Goal: Task Accomplishment & Management: Use online tool/utility

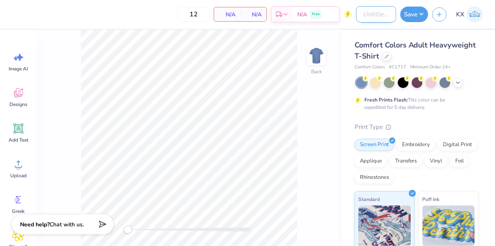
click at [372, 12] on input "Design Title" at bounding box center [376, 14] width 40 height 16
type input "(Fordham) FMA - Logo"
click at [458, 81] on polyline at bounding box center [457, 82] width 3 height 2
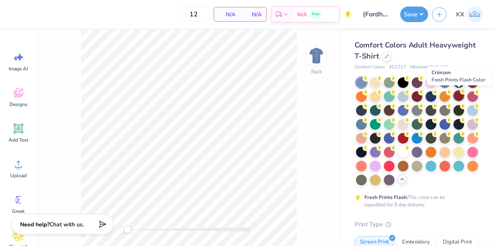
click at [458, 96] on div at bounding box center [459, 95] width 11 height 11
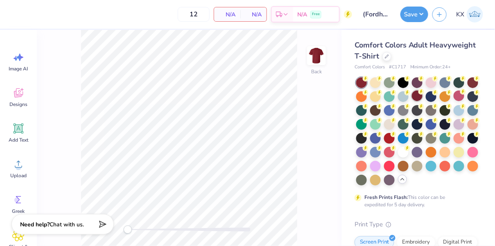
click at [418, 92] on div at bounding box center [417, 95] width 11 height 11
click at [387, 56] on icon at bounding box center [387, 56] width 4 height 4
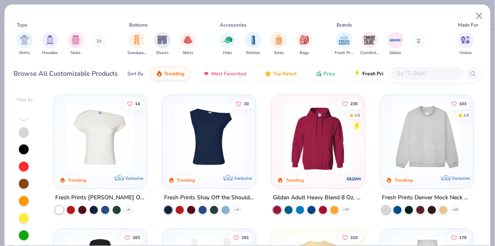
click at [438, 72] on input "text" at bounding box center [426, 73] width 63 height 9
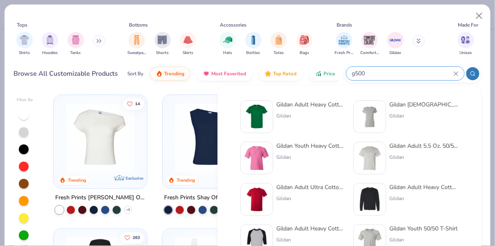
type input "g500"
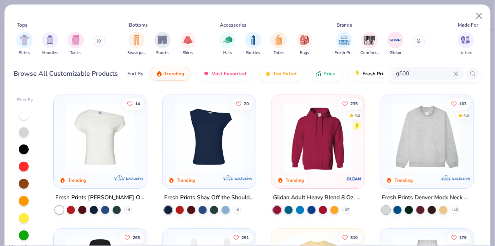
click at [199, 165] on img at bounding box center [209, 137] width 77 height 69
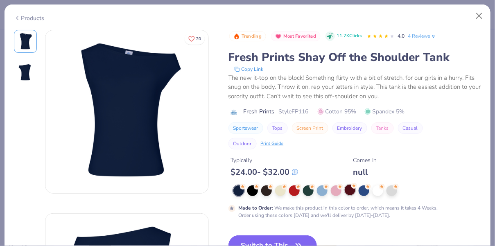
click at [347, 190] on div at bounding box center [350, 190] width 11 height 11
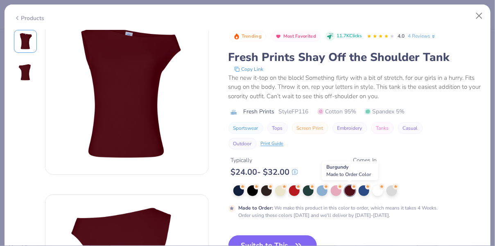
scroll to position [25, 0]
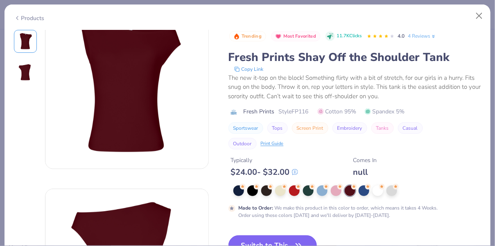
click at [289, 237] on button "Switch to This" at bounding box center [272, 245] width 89 height 20
type input "50"
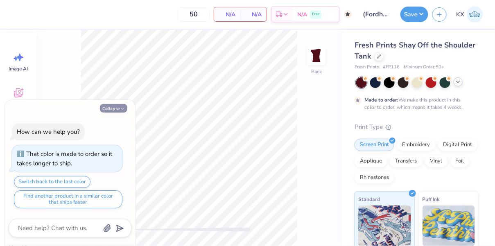
click at [119, 106] on button "Collapse" at bounding box center [113, 108] width 27 height 9
type textarea "x"
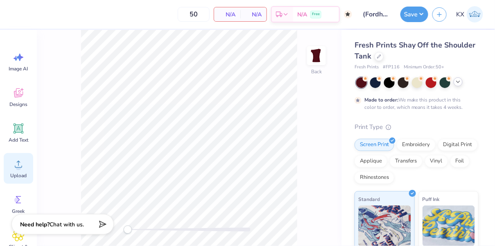
click at [20, 173] on span "Upload" at bounding box center [18, 175] width 16 height 7
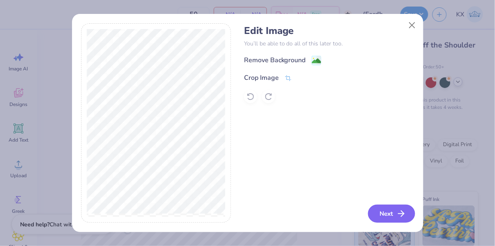
click at [391, 213] on button "Next" at bounding box center [391, 214] width 47 height 18
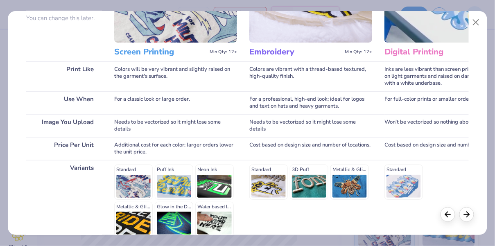
scroll to position [162, 0]
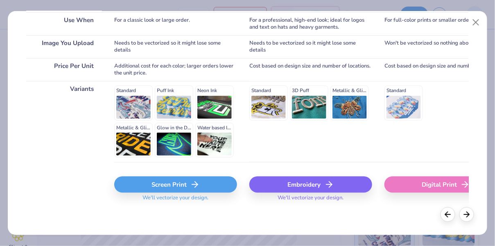
click at [192, 187] on icon at bounding box center [195, 185] width 10 height 10
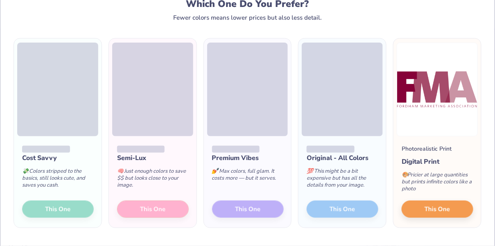
scroll to position [30, 0]
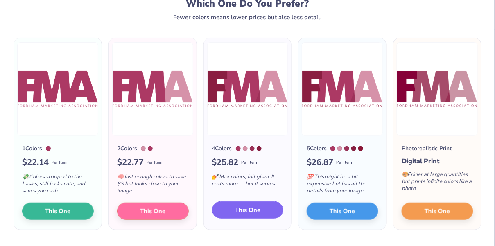
click at [226, 205] on button "This One" at bounding box center [248, 209] width 72 height 17
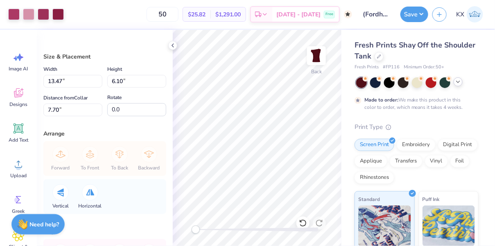
type input "9.95"
type input "4.50"
type input "9.29"
type input "6.63"
type input "3.00"
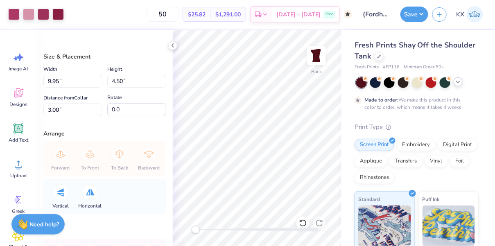
type input "5.15"
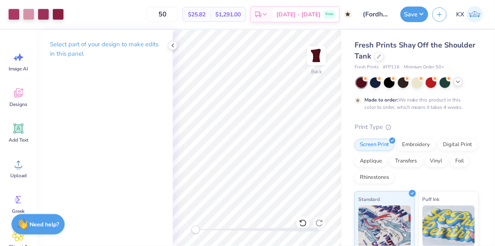
click at [458, 80] on icon at bounding box center [458, 82] width 7 height 7
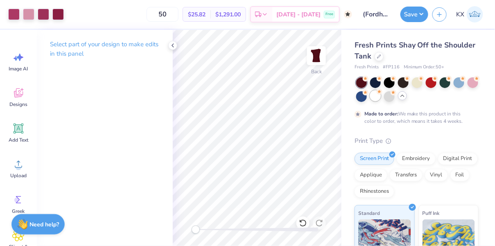
click at [376, 98] on div at bounding box center [375, 95] width 11 height 11
click at [174, 46] on icon at bounding box center [172, 45] width 7 height 7
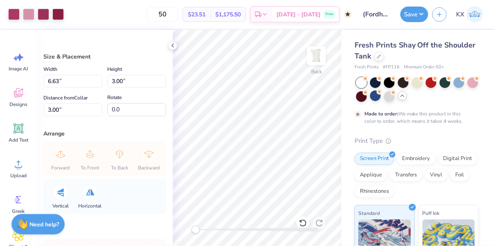
type input "2.11"
type input "0.96"
type input "5.05"
type input "2.56"
type input "1.16"
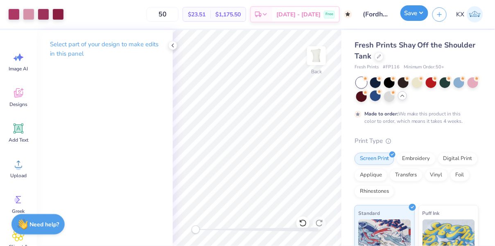
click at [415, 13] on button "Save" at bounding box center [414, 13] width 28 height 16
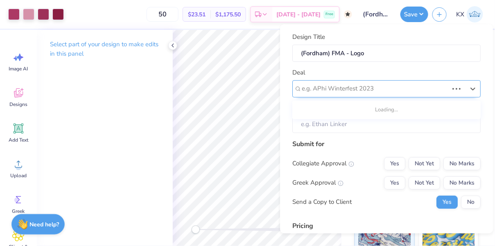
click at [401, 90] on div at bounding box center [375, 88] width 147 height 11
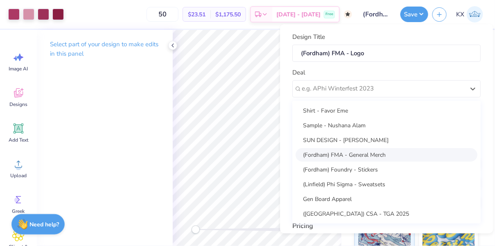
click at [380, 160] on div "(Fordham) FMA - General Merch" at bounding box center [387, 155] width 182 height 14
type input "[PERSON_NAME]"
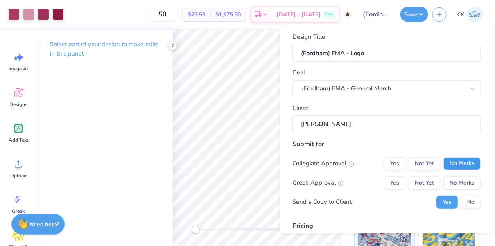
click at [458, 159] on button "No Marks" at bounding box center [461, 163] width 37 height 13
click at [401, 182] on button "Yes" at bounding box center [394, 182] width 21 height 13
click at [459, 183] on button "No Marks" at bounding box center [461, 182] width 37 height 13
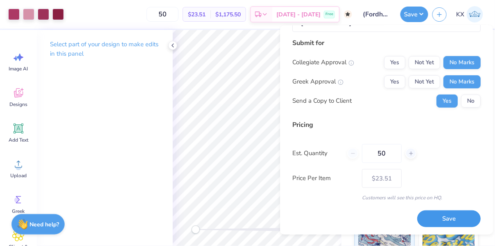
click at [451, 215] on button "Save" at bounding box center [448, 218] width 63 height 17
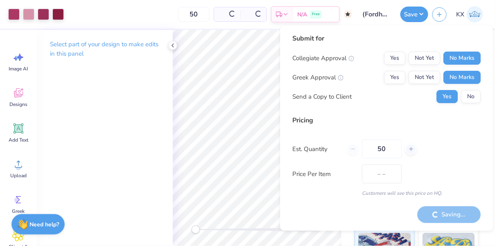
type input "$23.51"
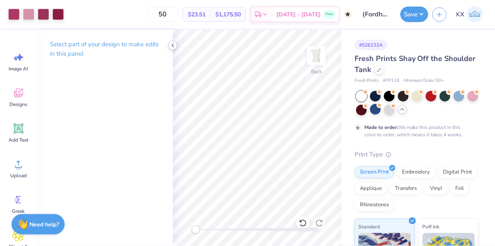
click at [174, 46] on icon at bounding box center [172, 45] width 7 height 7
click at [15, 97] on icon at bounding box center [18, 93] width 12 height 12
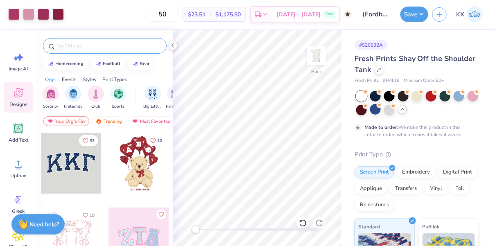
click at [114, 44] on input "text" at bounding box center [108, 46] width 105 height 8
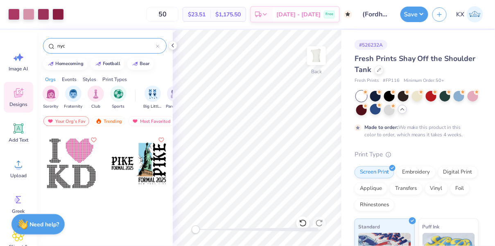
drag, startPoint x: 69, startPoint y: 44, endPoint x: 56, endPoint y: 44, distance: 12.7
click at [57, 44] on input "nyc" at bounding box center [105, 46] width 99 height 8
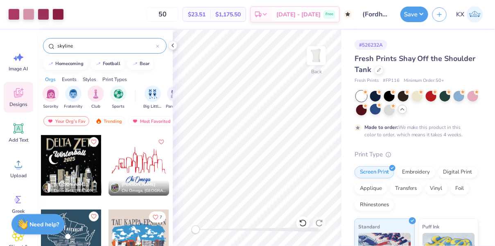
scroll to position [147, 0]
type input "skyline"
click at [145, 171] on div at bounding box center [138, 166] width 61 height 61
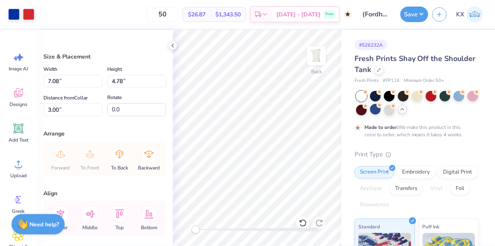
type input "3.01"
type input "2.56"
type input "1.16"
type input "3.00"
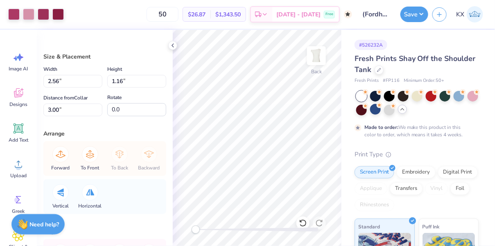
type input "7.08"
type input "4.78"
type input "3.01"
type input "7.08"
type input "3.49"
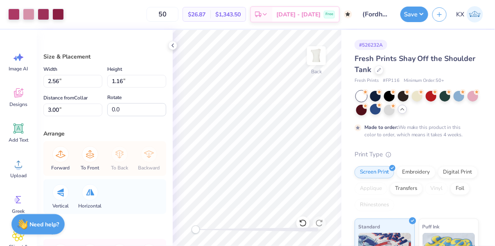
type input "5.00"
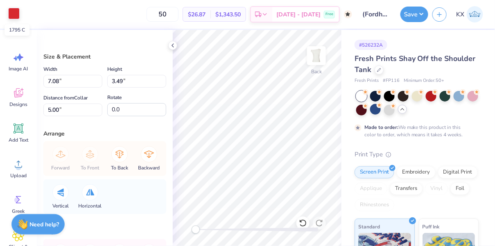
click at [16, 11] on div at bounding box center [13, 13] width 11 height 11
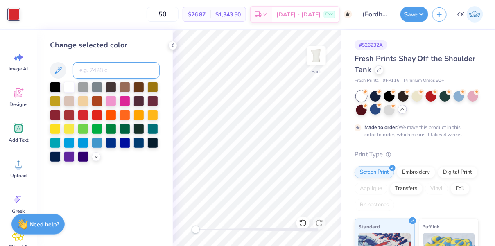
click at [107, 67] on input at bounding box center [116, 70] width 87 height 16
type input "208"
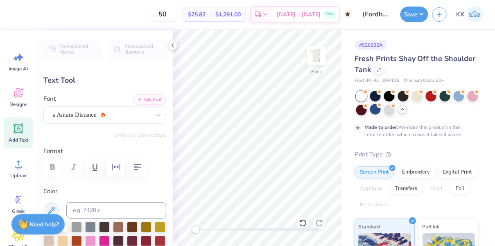
scroll to position [0, 0]
type textarea "C"
type textarea "Fordham Marketng Association"
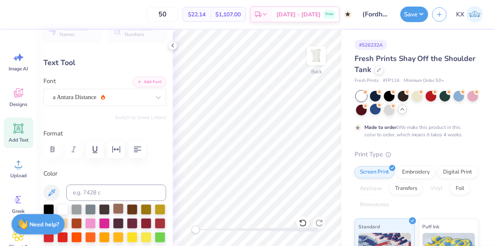
scroll to position [49, 0]
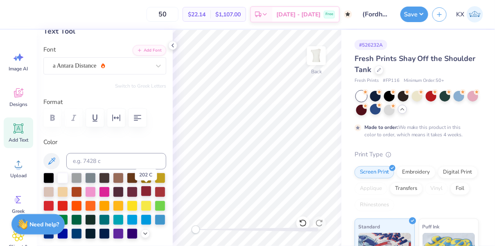
click at [150, 191] on div at bounding box center [146, 191] width 11 height 11
click at [111, 158] on input at bounding box center [116, 161] width 100 height 16
type input "208"
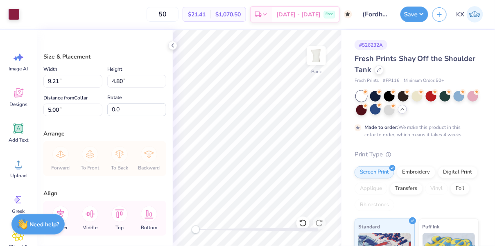
type input "7.22"
type input "3.77"
type input "3.00"
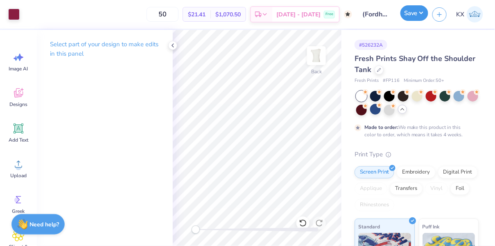
click at [413, 10] on button "Save" at bounding box center [414, 13] width 28 height 16
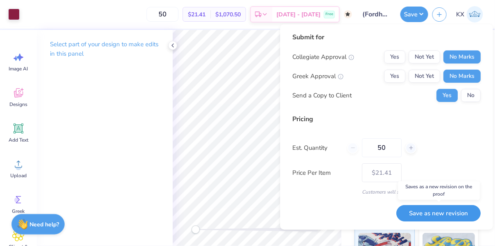
click at [441, 212] on button "Save as new revision" at bounding box center [438, 213] width 84 height 17
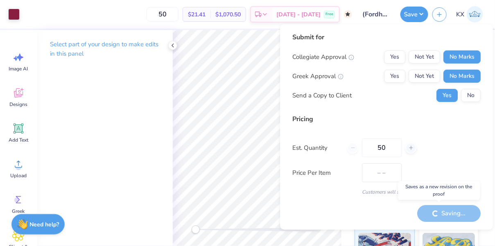
type input "$21.41"
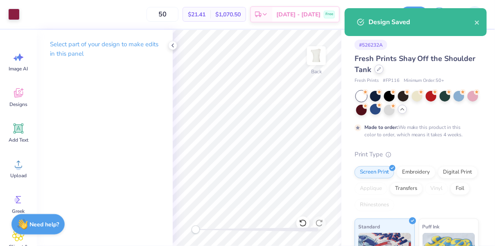
click at [379, 70] on icon at bounding box center [379, 69] width 4 height 4
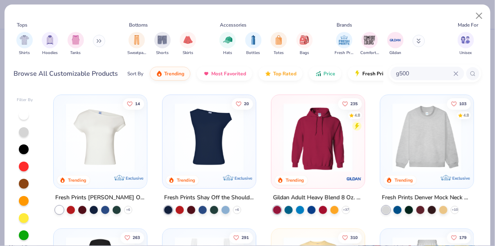
click at [411, 75] on input "g500" at bounding box center [424, 73] width 58 height 9
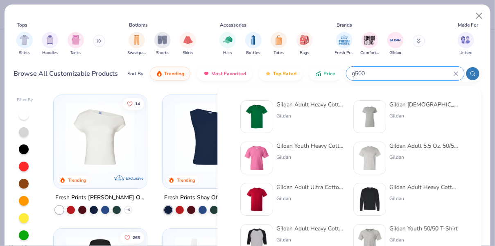
click at [316, 99] on div "Gildan Adult Heavy Cotton T-Shirt Gildan Gildan [DEMOGRAPHIC_DATA]' Heavy Cotto…" at bounding box center [349, 220] width 236 height 248
click at [253, 113] on img at bounding box center [256, 116] width 25 height 25
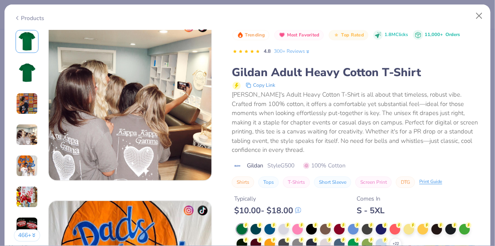
scroll to position [586, 0]
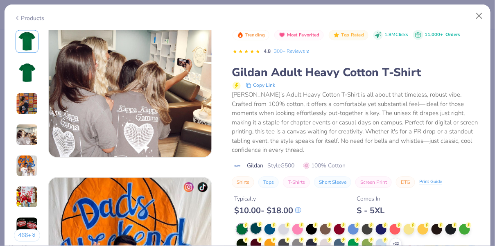
click at [257, 229] on div at bounding box center [256, 228] width 11 height 11
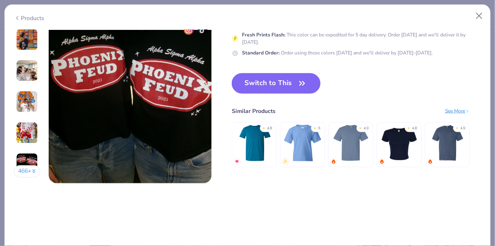
scroll to position [1122, 0]
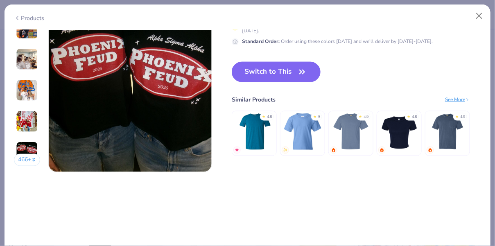
click at [291, 76] on button "Switch to This" at bounding box center [276, 72] width 89 height 20
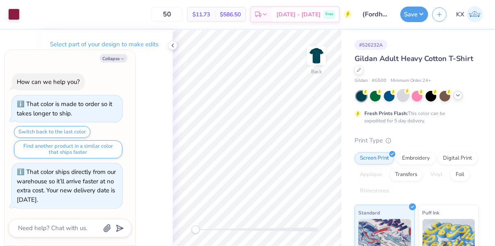
click at [407, 93] on circle at bounding box center [407, 91] width 6 height 6
click at [455, 95] on icon at bounding box center [458, 95] width 7 height 7
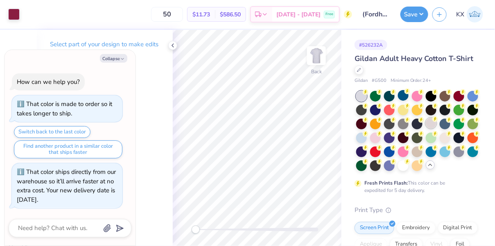
click at [433, 121] on icon at bounding box center [435, 119] width 6 height 6
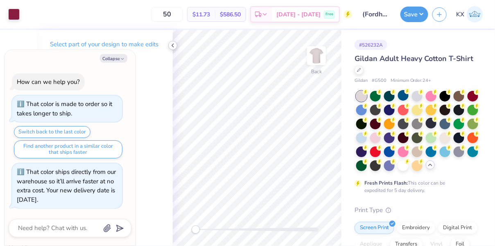
click at [171, 45] on icon at bounding box center [172, 45] width 7 height 7
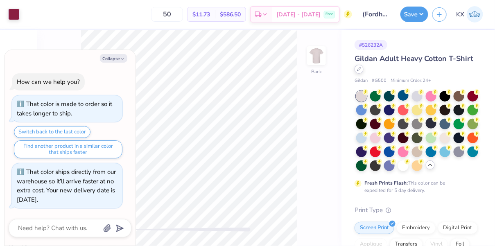
click at [359, 70] on icon at bounding box center [359, 69] width 4 height 4
type textarea "x"
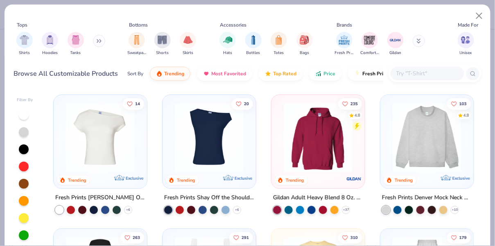
click at [420, 71] on input "text" at bounding box center [426, 73] width 63 height 9
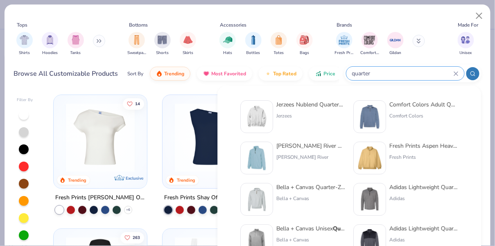
type input "quarter"
click at [264, 120] on img at bounding box center [256, 116] width 25 height 25
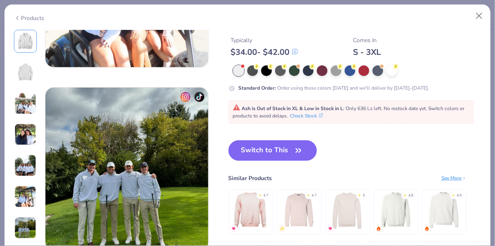
scroll to position [1038, 0]
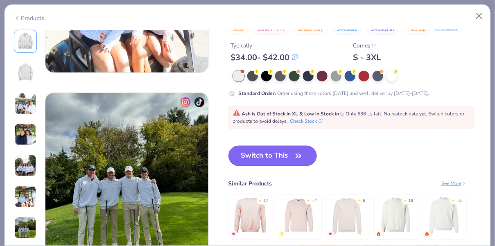
click at [298, 162] on button "Switch to This" at bounding box center [272, 156] width 89 height 20
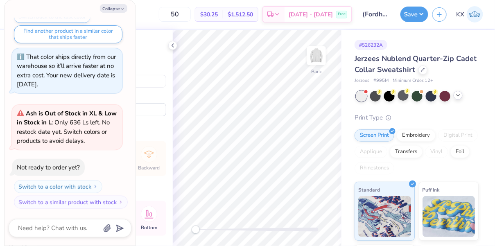
type textarea "x"
type input "3.61"
type textarea "x"
type input "5.41"
type input "2.82"
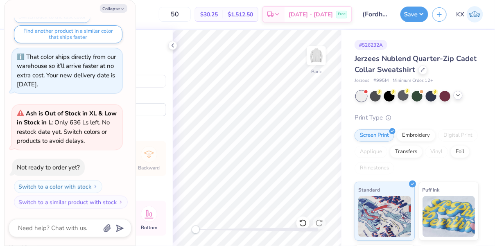
type input "4.56"
type textarea "x"
type input "3.00"
click at [169, 47] on icon at bounding box center [172, 45] width 7 height 7
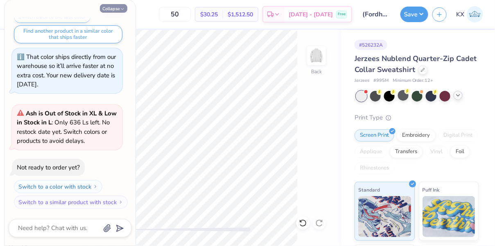
click at [123, 5] on button "Collapse" at bounding box center [113, 8] width 27 height 9
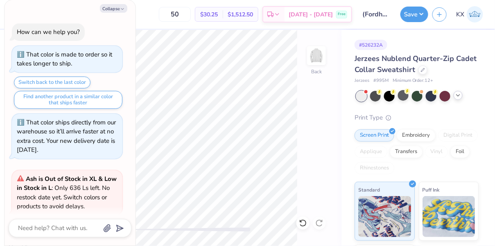
scroll to position [115, 0]
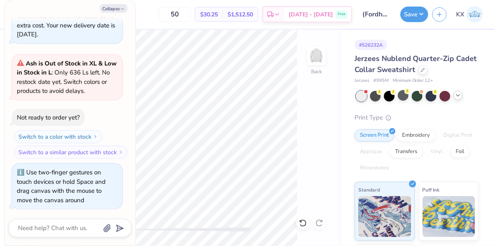
drag, startPoint x: 129, startPoint y: 229, endPoint x: 162, endPoint y: 228, distance: 32.8
click at [133, 229] on div "Accessibility label" at bounding box center [129, 230] width 8 height 8
click at [121, 7] on icon "button" at bounding box center [122, 9] width 5 height 5
type textarea "x"
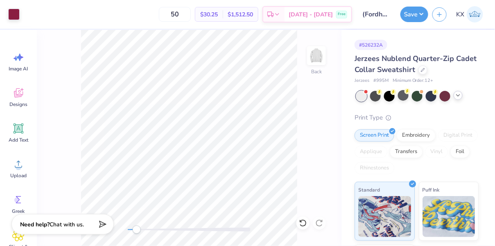
drag, startPoint x: 163, startPoint y: 229, endPoint x: 137, endPoint y: 226, distance: 26.5
click at [137, 226] on div "Accessibility label" at bounding box center [137, 230] width 8 height 8
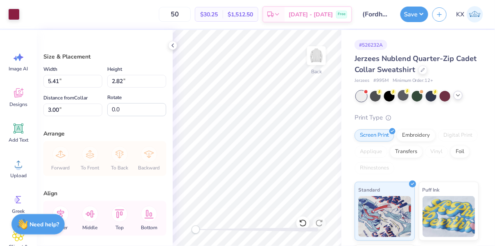
type input "4.50"
type input "2.35"
type input "3.00"
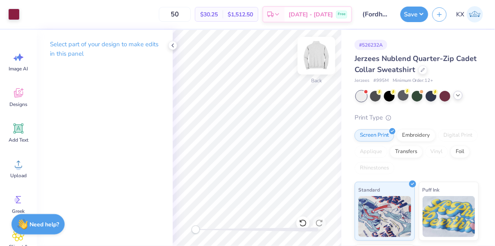
click at [314, 61] on img at bounding box center [316, 55] width 33 height 33
click at [314, 61] on img at bounding box center [316, 55] width 16 height 16
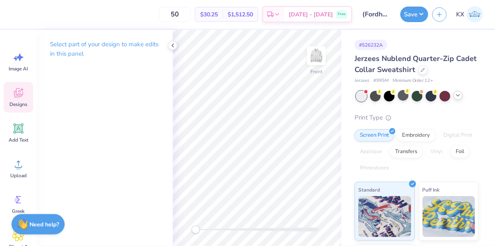
click at [22, 96] on icon at bounding box center [18, 93] width 12 height 12
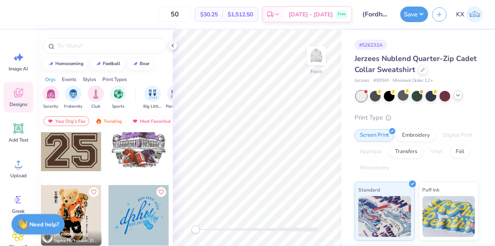
scroll to position [892, 0]
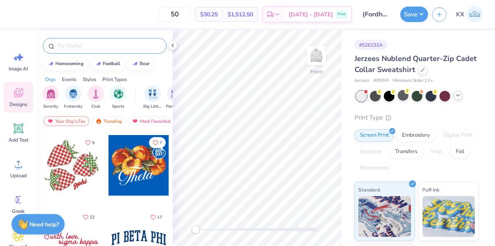
click at [108, 43] on input "text" at bounding box center [108, 46] width 105 height 8
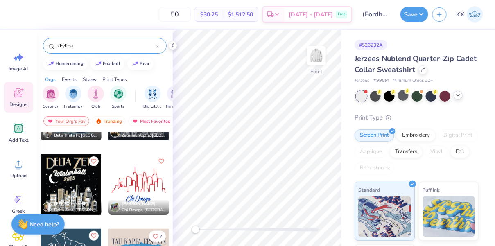
scroll to position [303, 0]
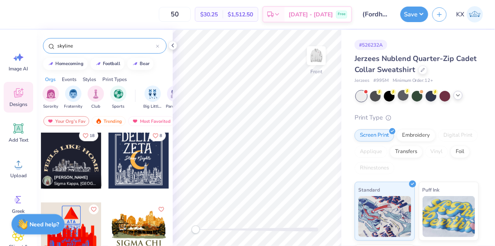
drag, startPoint x: 87, startPoint y: 48, endPoint x: 52, endPoint y: 45, distance: 34.9
click at [52, 46] on div "skyline" at bounding box center [105, 46] width 124 height 16
type input "skyline"
click at [96, 98] on div "filter for Club" at bounding box center [96, 93] width 16 height 16
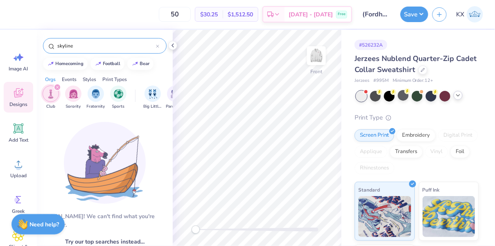
drag, startPoint x: 77, startPoint y: 47, endPoint x: 48, endPoint y: 47, distance: 29.1
click at [48, 47] on div "skyline" at bounding box center [105, 46] width 124 height 16
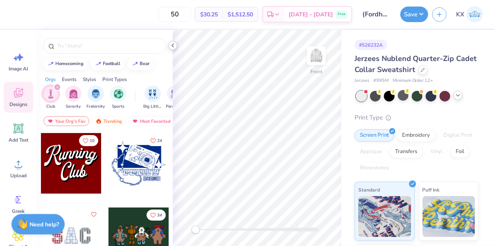
click at [172, 44] on icon at bounding box center [172, 45] width 7 height 7
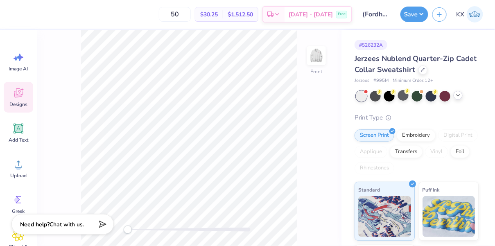
click at [16, 103] on span "Designs" at bounding box center [18, 104] width 18 height 7
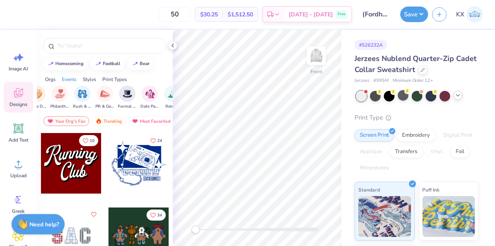
scroll to position [0, 161]
click at [102, 103] on span "PR & General" at bounding box center [104, 106] width 19 height 6
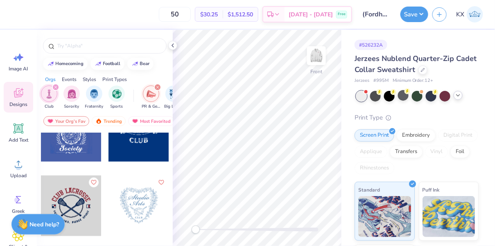
scroll to position [0, 0]
click at [158, 86] on icon "filter for PR & General" at bounding box center [159, 87] width 3 height 3
click at [52, 93] on img "filter for Club" at bounding box center [50, 93] width 9 height 9
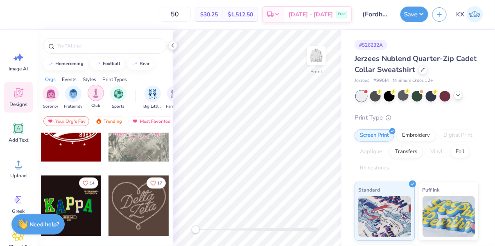
click at [98, 92] on img "filter for Club" at bounding box center [95, 92] width 9 height 9
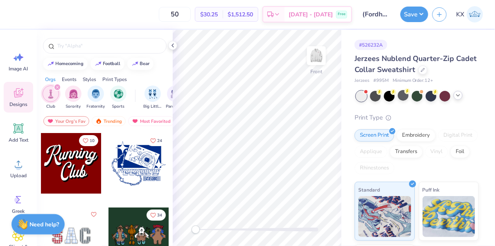
click at [57, 89] on div "filter for Club" at bounding box center [57, 87] width 7 height 7
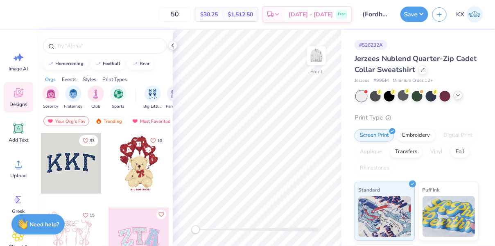
click at [73, 79] on div "Events" at bounding box center [69, 79] width 15 height 7
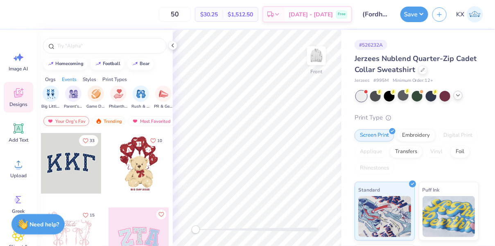
click at [84, 79] on div "Styles" at bounding box center [90, 79] width 14 height 7
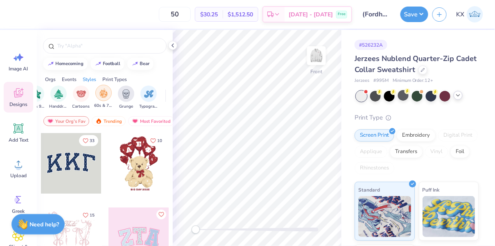
scroll to position [0, 570]
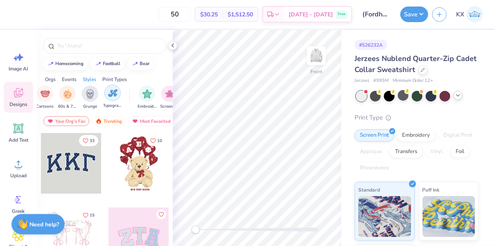
click at [115, 91] on img "filter for Typography" at bounding box center [112, 92] width 9 height 9
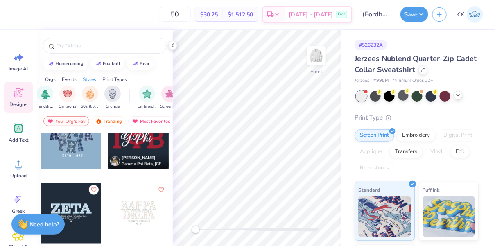
scroll to position [424, 0]
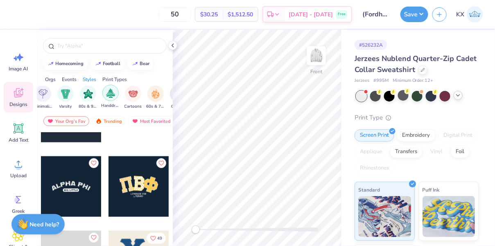
click at [106, 93] on img "filter for Handdrawn" at bounding box center [110, 92] width 9 height 9
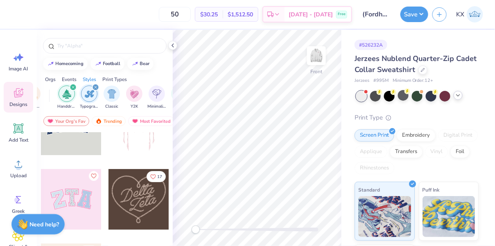
scroll to position [0, 416]
click at [92, 85] on div "filter for Typography" at bounding box center [92, 87] width 7 height 7
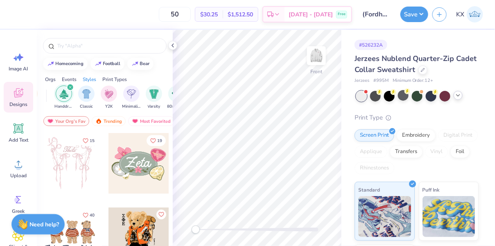
click at [71, 88] on icon "filter for Handdrawn" at bounding box center [70, 87] width 3 height 3
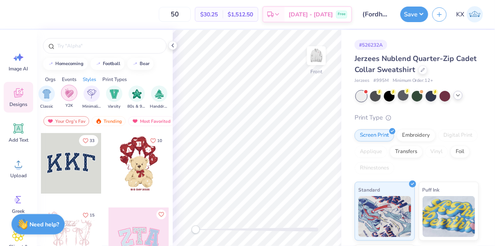
scroll to position [0, 440]
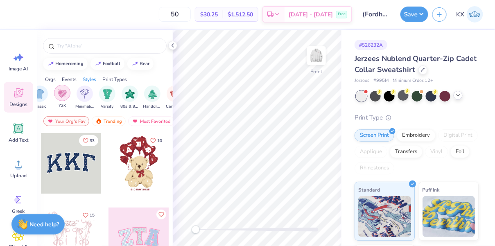
click at [67, 95] on div "filter for Y2K" at bounding box center [62, 93] width 16 height 16
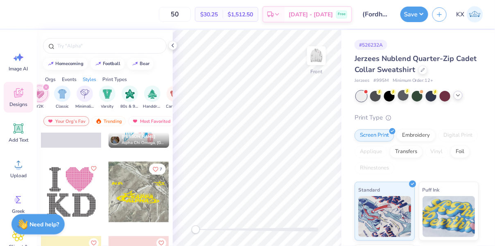
scroll to position [186, 0]
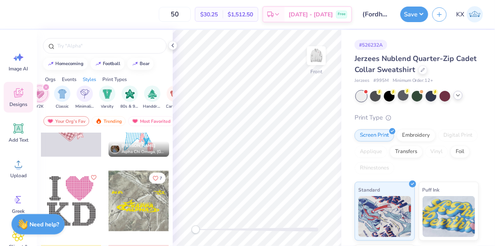
click at [71, 204] on div at bounding box center [71, 201] width 61 height 61
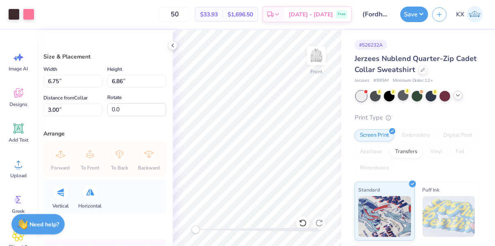
type input "10.37"
type input "10.55"
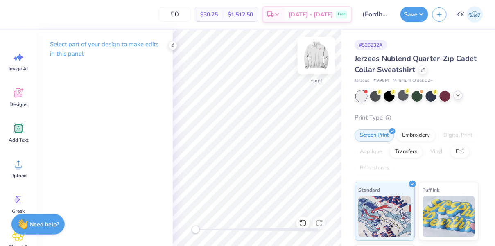
click at [320, 58] on img at bounding box center [316, 55] width 33 height 33
click at [411, 14] on button "Save" at bounding box center [414, 13] width 28 height 16
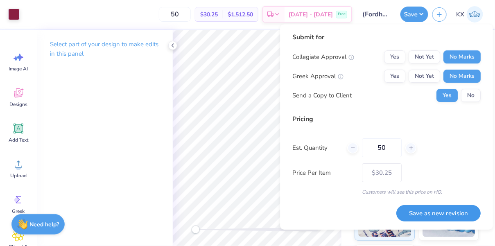
click at [449, 210] on button "Save as new revision" at bounding box center [438, 213] width 84 height 17
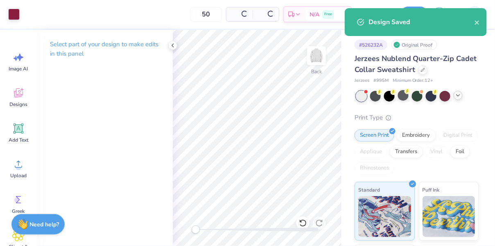
type input "$30.25"
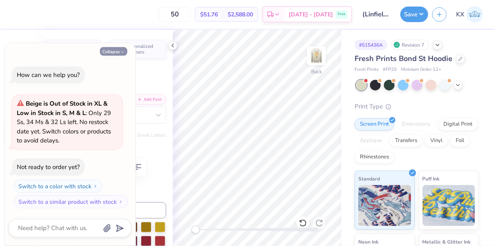
click at [121, 50] on icon "button" at bounding box center [122, 52] width 5 height 5
type textarea "x"
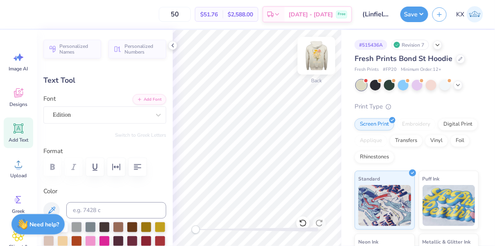
click at [312, 60] on img at bounding box center [316, 55] width 33 height 33
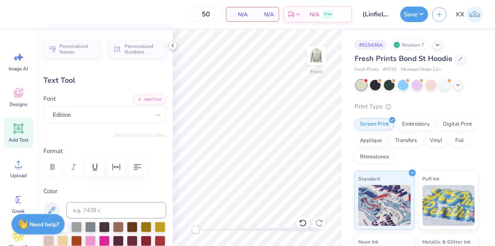
click at [172, 47] on icon at bounding box center [172, 45] width 7 height 7
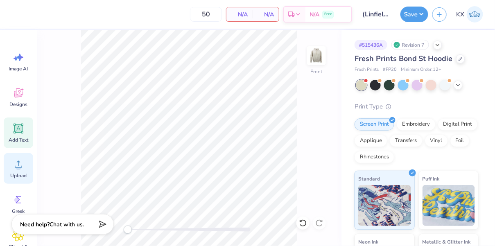
click at [23, 173] on span "Upload" at bounding box center [18, 175] width 16 height 7
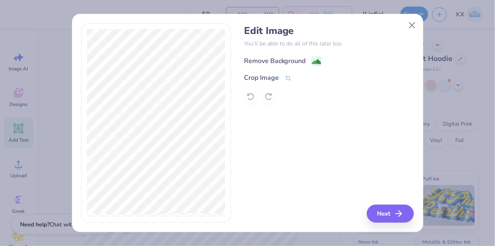
click at [279, 56] on div "Remove Background" at bounding box center [275, 61] width 62 height 10
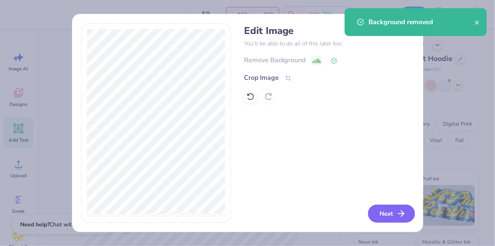
click at [399, 209] on icon "button" at bounding box center [401, 214] width 10 height 10
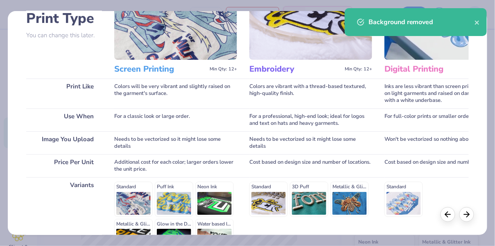
scroll to position [162, 0]
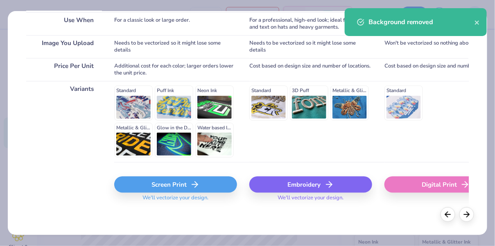
click at [208, 183] on div "Screen Print" at bounding box center [175, 184] width 123 height 16
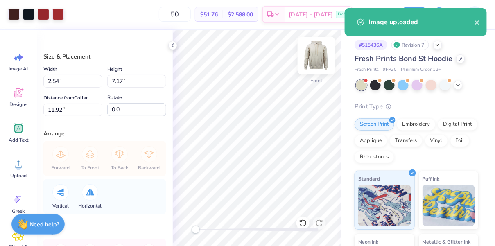
click at [314, 60] on img at bounding box center [316, 55] width 33 height 33
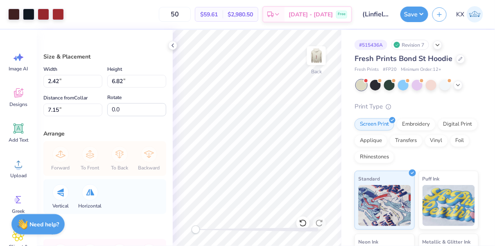
type input "1.21"
type input "3.43"
type input "10.54"
type input "2.09"
type input "5.91"
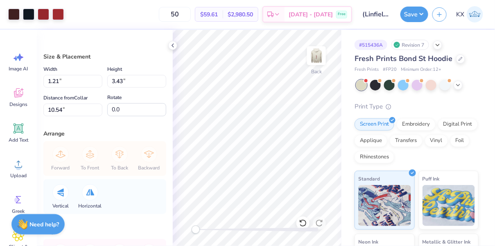
type input "2.60"
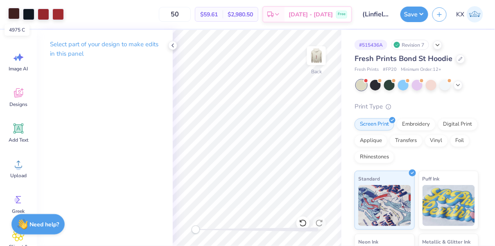
click at [14, 16] on div at bounding box center [13, 13] width 11 height 11
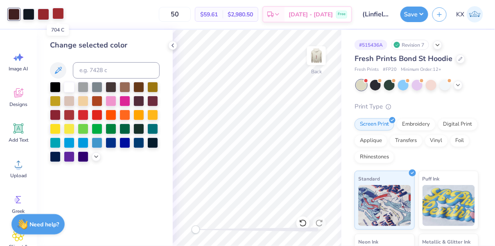
click at [60, 14] on div at bounding box center [57, 13] width 11 height 11
click at [45, 15] on div at bounding box center [43, 13] width 11 height 11
click at [60, 14] on div at bounding box center [57, 13] width 11 height 11
click at [92, 67] on input at bounding box center [116, 70] width 87 height 16
type input "7622"
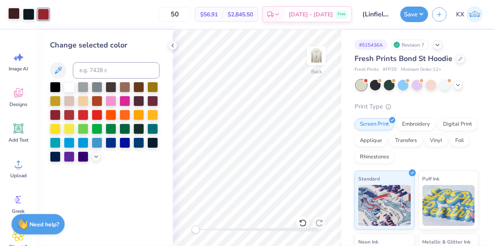
click at [11, 16] on div at bounding box center [13, 13] width 11 height 11
click at [54, 89] on div at bounding box center [55, 86] width 11 height 11
click at [25, 15] on div at bounding box center [28, 13] width 11 height 11
click at [56, 86] on div at bounding box center [55, 86] width 11 height 11
click at [318, 53] on img at bounding box center [316, 55] width 33 height 33
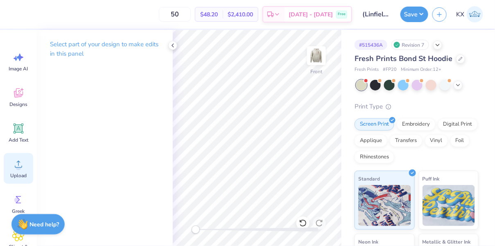
click at [16, 174] on span "Upload" at bounding box center [18, 175] width 16 height 7
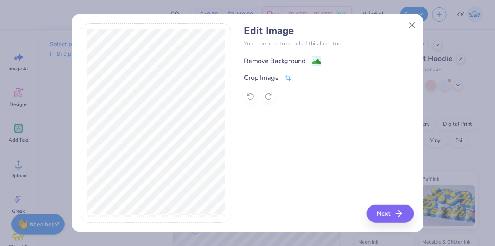
click at [274, 64] on div "Remove Background" at bounding box center [275, 61] width 62 height 10
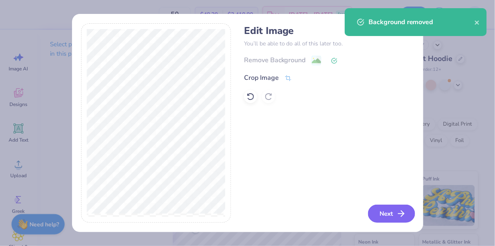
click at [383, 219] on button "Next" at bounding box center [391, 214] width 47 height 18
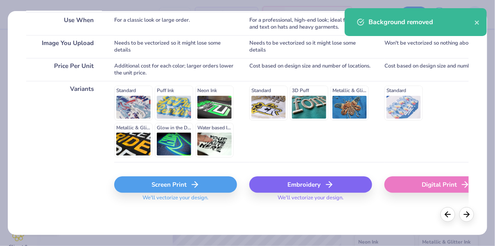
click at [196, 181] on icon at bounding box center [195, 185] width 10 height 10
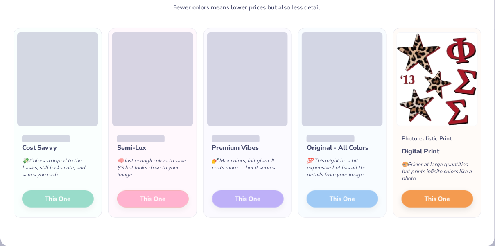
scroll to position [43, 0]
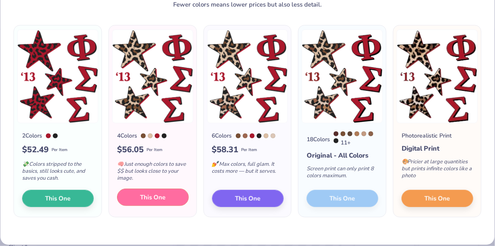
click at [167, 200] on button "This One" at bounding box center [153, 197] width 72 height 17
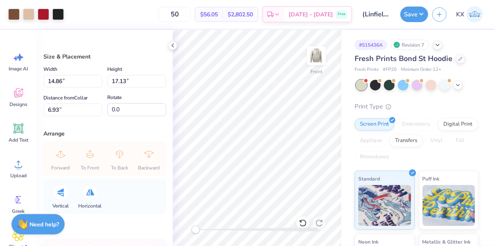
type input "9.20"
type input "10.60"
type input "13.47"
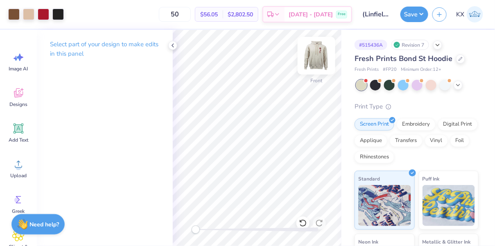
click at [307, 50] on img at bounding box center [316, 55] width 33 height 33
click at [316, 53] on img at bounding box center [316, 55] width 33 height 33
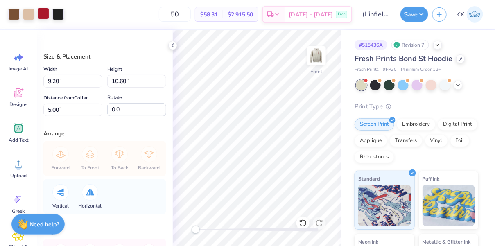
click at [44, 16] on div at bounding box center [43, 13] width 11 height 11
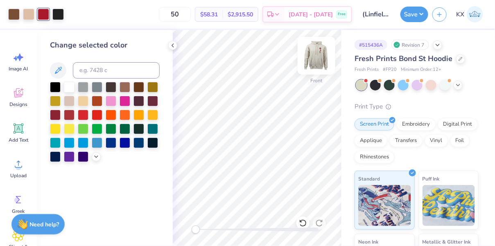
click at [316, 58] on img at bounding box center [316, 55] width 33 height 33
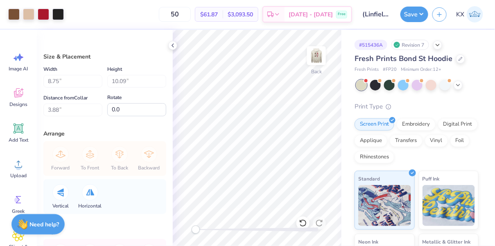
type input "2.09"
type input "5.91"
type input "3.00"
click at [38, 17] on div "Art colors 50 $61.87 Per Item $3,093.50 Total Est. Delivery Oct 10 - 13 Free De…" at bounding box center [247, 14] width 495 height 29
click at [32, 17] on div at bounding box center [28, 13] width 11 height 11
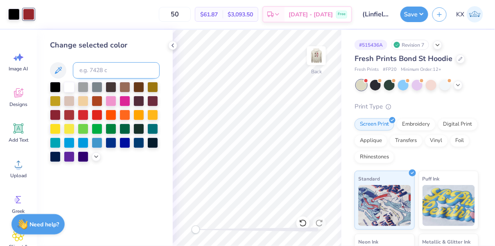
click at [95, 74] on input at bounding box center [116, 70] width 87 height 16
type input "187"
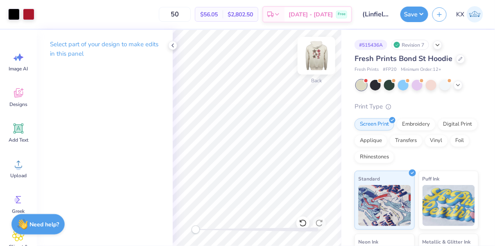
click at [313, 58] on img at bounding box center [316, 55] width 33 height 33
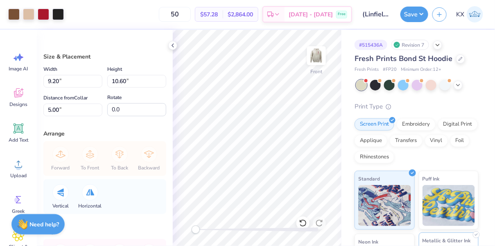
type input "12.26"
type input "14.13"
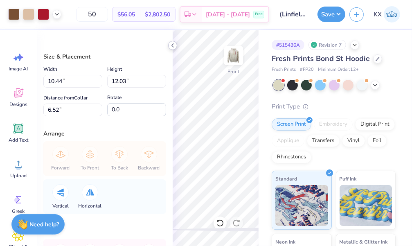
click at [172, 45] on icon at bounding box center [172, 45] width 7 height 7
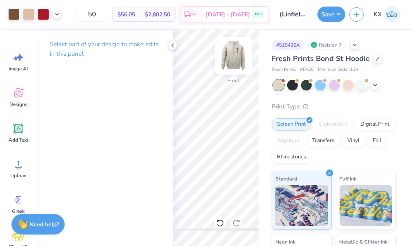
click at [237, 56] on img at bounding box center [233, 55] width 33 height 33
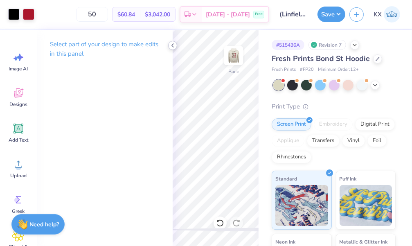
click at [171, 44] on icon at bounding box center [172, 45] width 7 height 7
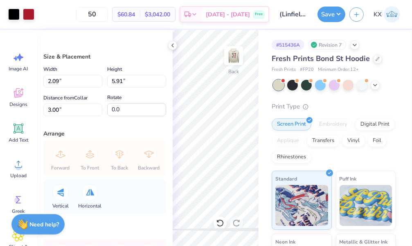
type input "1.80"
type input "5.08"
type input "3.83"
click at [173, 47] on icon at bounding box center [172, 45] width 7 height 7
click at [172, 47] on icon at bounding box center [172, 45] width 7 height 7
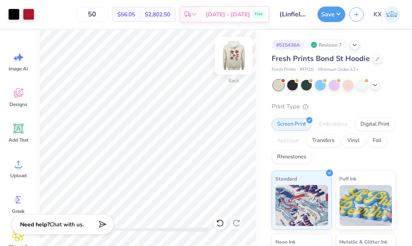
click at [230, 54] on img at bounding box center [233, 55] width 33 height 33
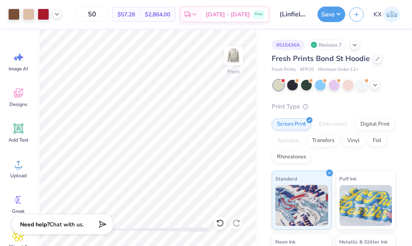
click at [230, 54] on img at bounding box center [234, 55] width 16 height 16
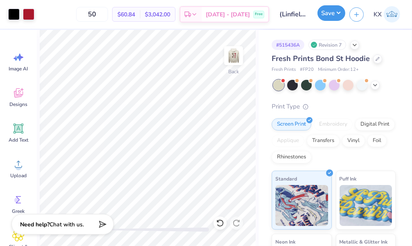
click at [329, 13] on button "Save" at bounding box center [332, 13] width 28 height 16
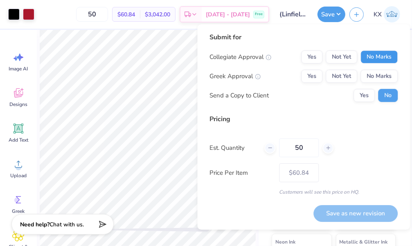
click at [370, 59] on button "No Marks" at bounding box center [379, 56] width 37 height 13
click at [310, 77] on button "Yes" at bounding box center [311, 76] width 21 height 13
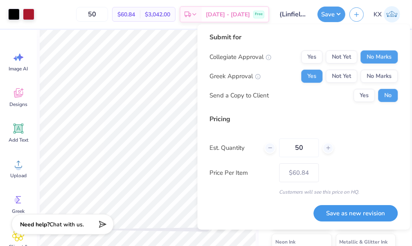
click at [345, 212] on button "Save as new revision" at bounding box center [356, 213] width 84 height 17
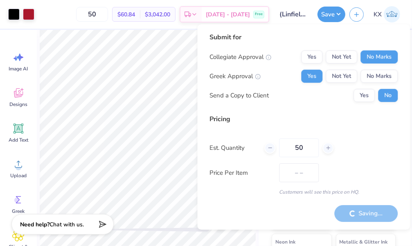
type input "$60.84"
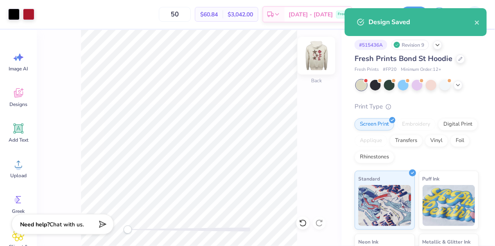
click at [321, 62] on img at bounding box center [316, 55] width 33 height 33
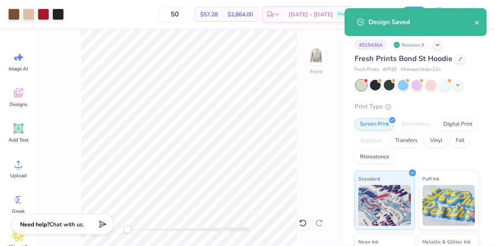
click at [321, 62] on img at bounding box center [316, 55] width 16 height 16
click at [459, 56] on icon at bounding box center [461, 58] width 4 height 4
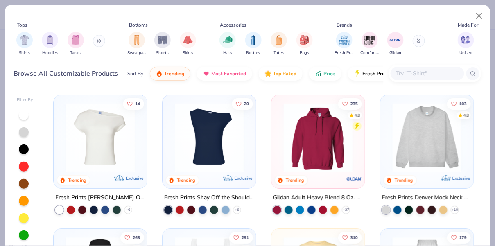
click at [417, 69] on input "text" at bounding box center [426, 73] width 63 height 9
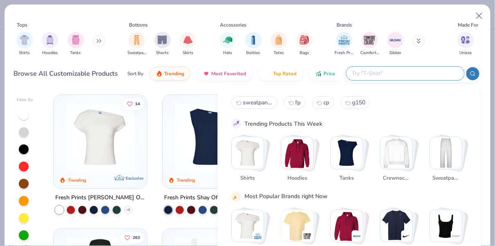
click at [255, 104] on span "sweatpants" at bounding box center [257, 103] width 29 height 8
type input "sweatpants"
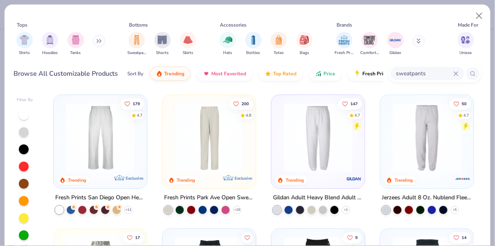
click at [217, 150] on img at bounding box center [209, 137] width 77 height 69
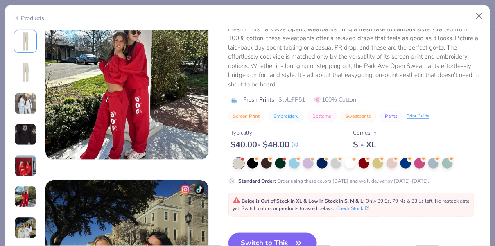
scroll to position [981, 0]
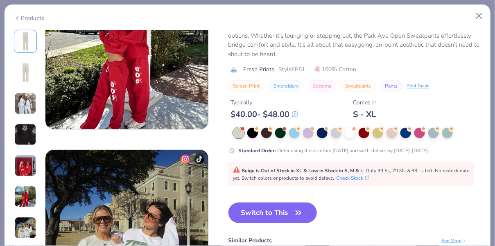
click at [264, 216] on button "Switch to This" at bounding box center [272, 213] width 89 height 20
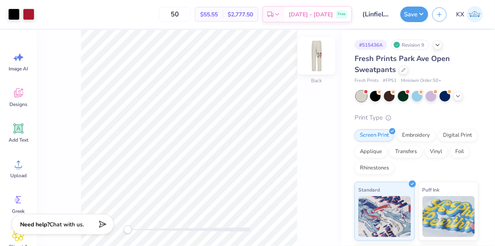
click at [314, 55] on img at bounding box center [316, 55] width 33 height 33
click at [315, 55] on img at bounding box center [316, 55] width 33 height 33
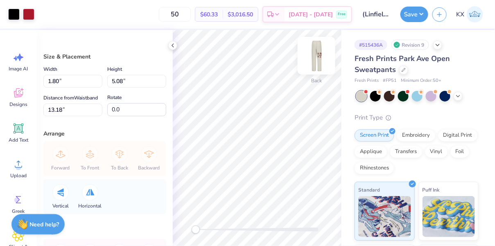
click at [309, 55] on img at bounding box center [316, 55] width 33 height 33
click at [319, 52] on img at bounding box center [316, 55] width 33 height 33
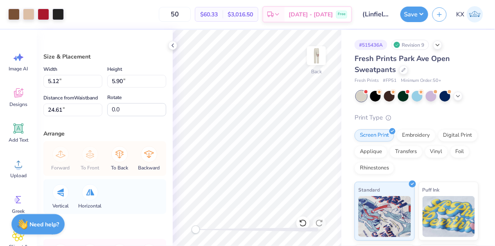
type input "5.12"
type input "5.90"
type input "24.61"
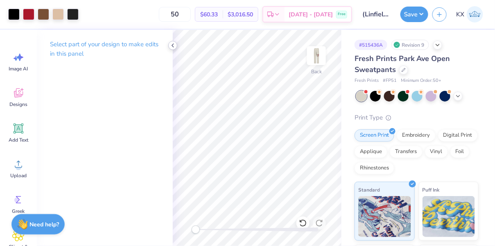
click at [174, 44] on icon at bounding box center [172, 45] width 7 height 7
click at [313, 66] on img at bounding box center [316, 55] width 33 height 33
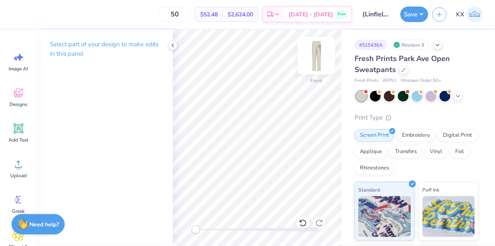
click at [317, 61] on img at bounding box center [316, 55] width 33 height 33
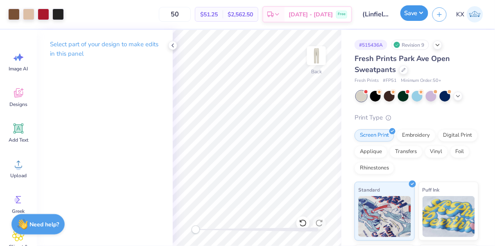
click at [419, 13] on button "Save" at bounding box center [414, 13] width 28 height 16
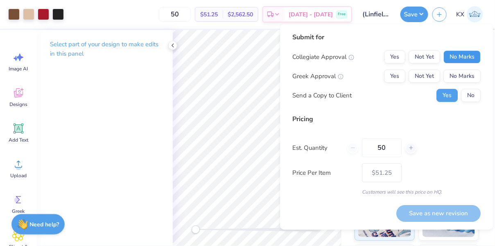
click at [456, 56] on button "No Marks" at bounding box center [461, 56] width 37 height 13
click at [399, 70] on button "Yes" at bounding box center [394, 76] width 21 height 13
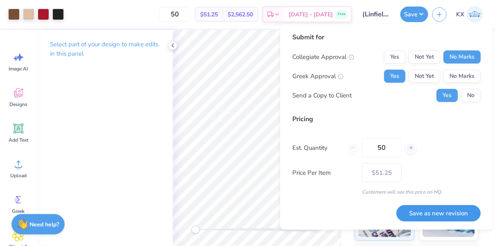
click at [435, 209] on button "Save as new revision" at bounding box center [438, 213] width 84 height 17
type input "$51.25"
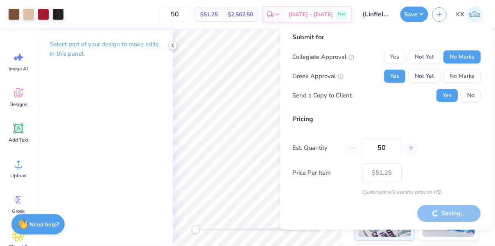
click at [172, 45] on icon at bounding box center [172, 45] width 7 height 7
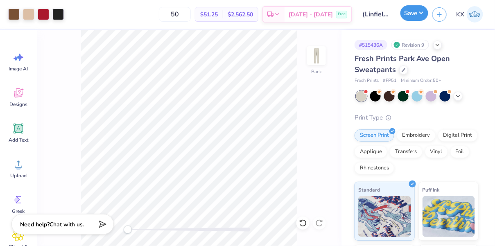
click at [414, 12] on button "Save" at bounding box center [414, 13] width 28 height 16
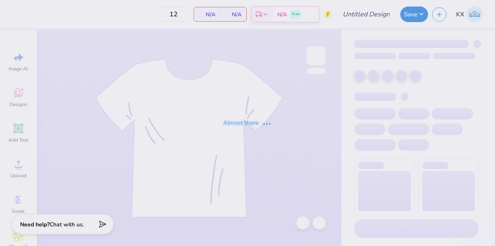
type input "(Fordham) FMA - Logo"
type input "50"
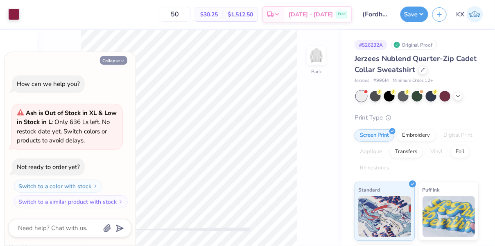
click at [117, 63] on button "Collapse" at bounding box center [113, 60] width 27 height 9
type textarea "x"
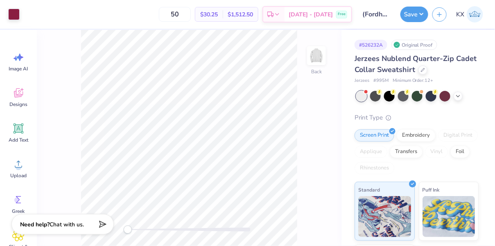
click at [424, 47] on div "Original Proof" at bounding box center [414, 45] width 46 height 10
click at [20, 165] on icon at bounding box center [18, 164] width 12 height 12
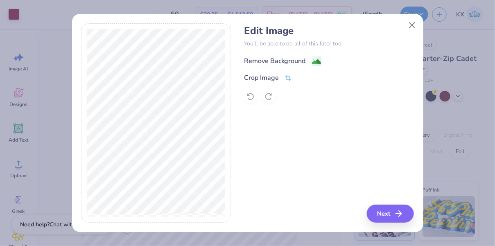
click at [289, 56] on div "Remove Background" at bounding box center [275, 61] width 62 height 10
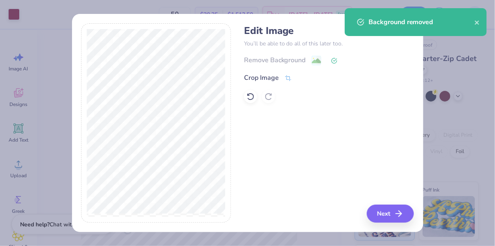
click at [414, 24] on div "Background removed" at bounding box center [421, 22] width 106 height 10
click at [390, 212] on button "Next" at bounding box center [391, 214] width 47 height 18
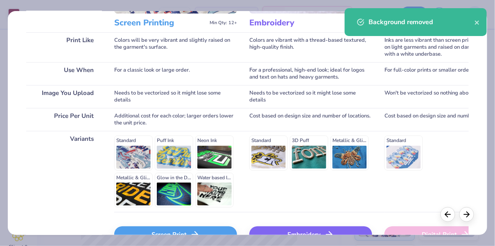
scroll to position [130, 0]
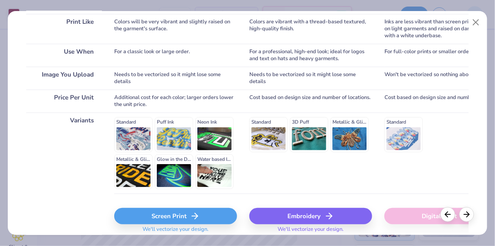
click at [177, 212] on div "Screen Print" at bounding box center [175, 216] width 123 height 16
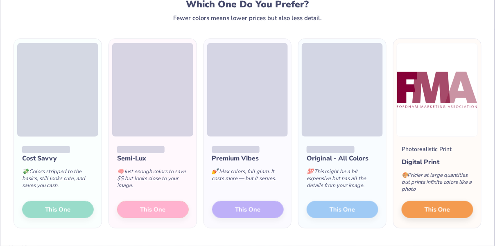
scroll to position [51, 0]
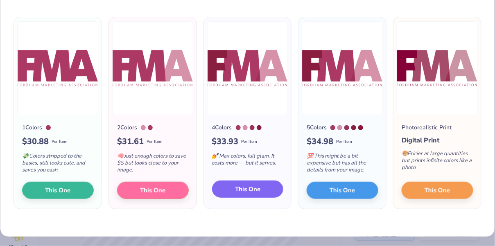
click at [239, 186] on span "This One" at bounding box center [247, 189] width 25 height 9
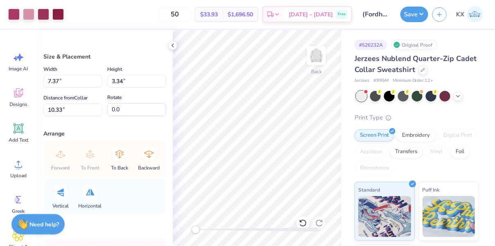
type input "4.50"
type input "2.35"
type input "3.00"
type input "5.27"
type input "2.60"
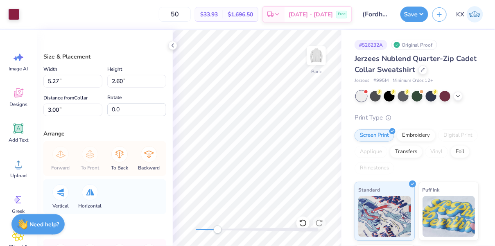
drag, startPoint x: 201, startPoint y: 227, endPoint x: 218, endPoint y: 227, distance: 17.2
click at [218, 227] on div at bounding box center [257, 230] width 123 height 8
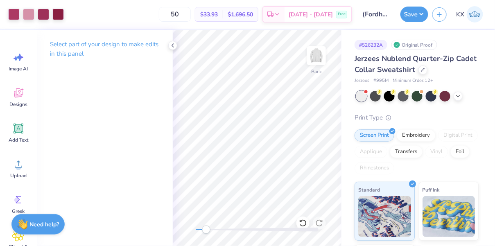
drag, startPoint x: 218, startPoint y: 230, endPoint x: 206, endPoint y: 231, distance: 11.5
click at [206, 231] on div "Accessibility label" at bounding box center [206, 230] width 8 height 8
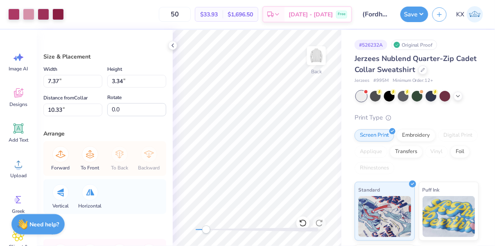
type input "5.12"
type input "2.32"
type input "11.35"
drag, startPoint x: 208, startPoint y: 232, endPoint x: 219, endPoint y: 231, distance: 11.5
click at [219, 232] on div "Accessibility label" at bounding box center [219, 230] width 8 height 8
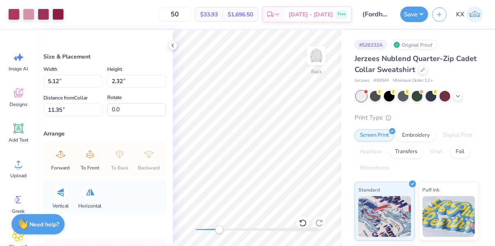
type input "3.32"
type input "1.50"
type input "6.78"
type input "3.86"
type input "1.75"
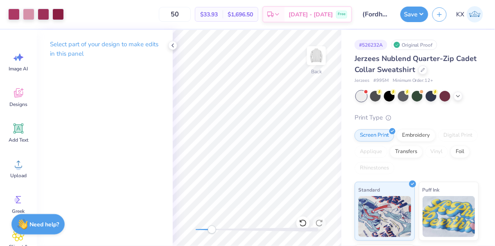
drag, startPoint x: 220, startPoint y: 231, endPoint x: 212, endPoint y: 227, distance: 9.2
click at [212, 227] on div "Accessibility label" at bounding box center [212, 230] width 8 height 8
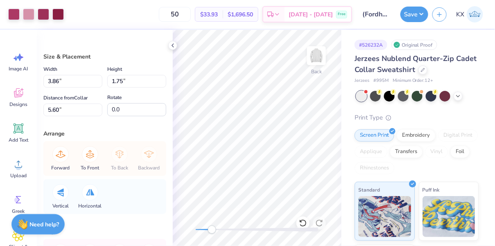
type input "4.80"
type input "2.17"
type input "2.91"
type input "1.32"
type input "6.79"
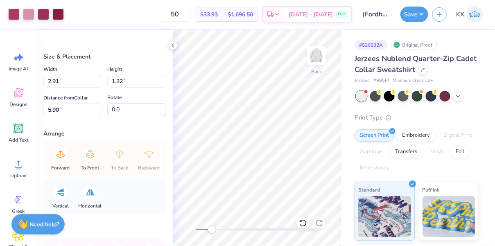
type input "4.25"
type input "1.92"
type input "2.60"
type input "1.18"
type input "6.34"
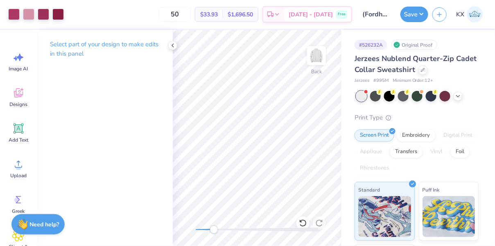
drag, startPoint x: 214, startPoint y: 226, endPoint x: 193, endPoint y: 226, distance: 21.3
click at [210, 226] on div "Accessibility label" at bounding box center [214, 230] width 8 height 8
drag, startPoint x: 199, startPoint y: 229, endPoint x: 228, endPoint y: 229, distance: 29.1
click at [228, 229] on div "Accessibility label" at bounding box center [228, 230] width 8 height 8
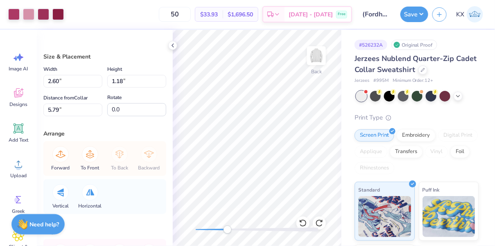
type input "4.37"
type input "1.98"
type input "5.27"
type input "2.60"
type input "3.00"
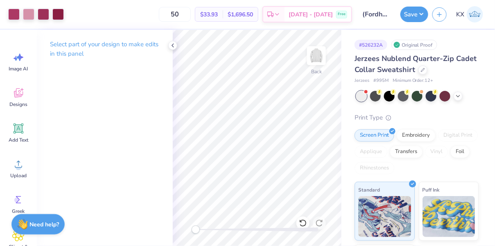
drag, startPoint x: 228, startPoint y: 229, endPoint x: 192, endPoint y: 229, distance: 36.4
click at [192, 229] on div "Accessibility label" at bounding box center [196, 230] width 8 height 8
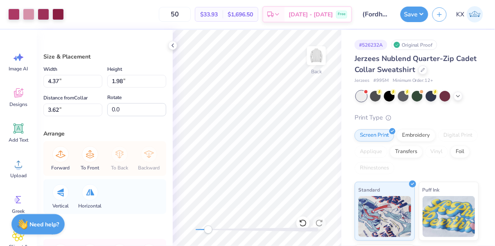
drag, startPoint x: 198, startPoint y: 230, endPoint x: 208, endPoint y: 230, distance: 10.6
click at [208, 230] on div "Accessibility label" at bounding box center [208, 230] width 8 height 8
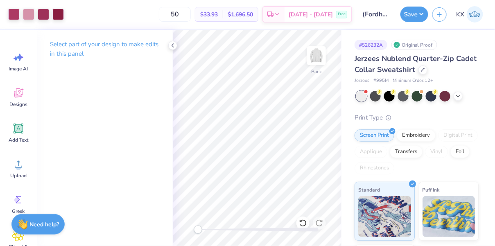
drag, startPoint x: 208, startPoint y: 231, endPoint x: 192, endPoint y: 231, distance: 15.6
click at [194, 231] on div "Accessibility label" at bounding box center [198, 230] width 8 height 8
click at [201, 229] on div "Accessibility label" at bounding box center [200, 230] width 8 height 8
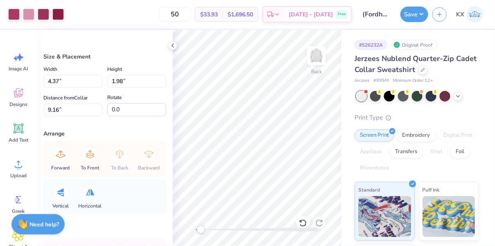
type input "3.12"
type input "1.41"
type input "9.73"
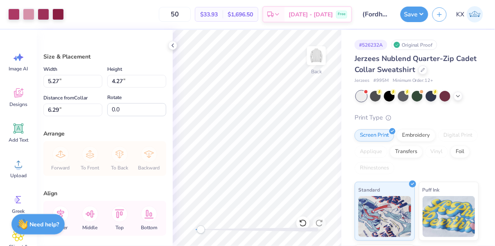
type input "3.00"
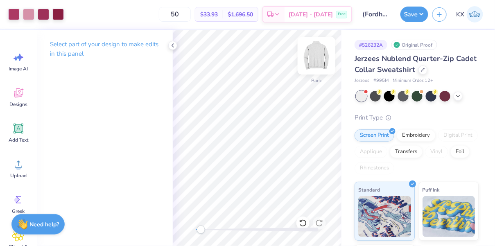
click at [322, 59] on img at bounding box center [316, 55] width 33 height 33
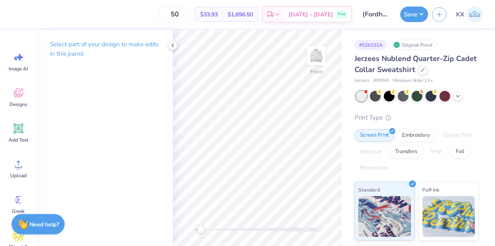
click at [322, 59] on img at bounding box center [316, 55] width 16 height 16
click at [172, 47] on icon at bounding box center [172, 45] width 7 height 7
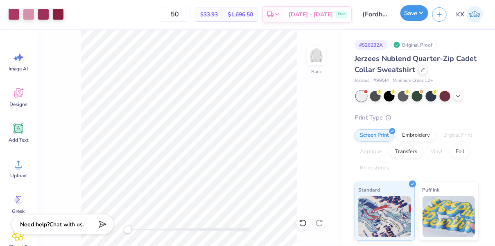
click at [408, 15] on button "Save" at bounding box center [414, 13] width 28 height 16
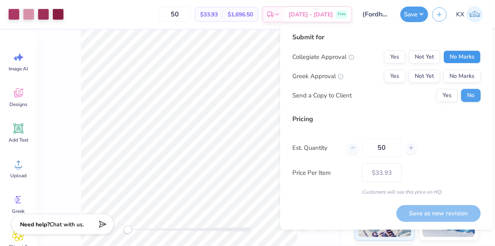
click at [459, 58] on button "No Marks" at bounding box center [461, 56] width 37 height 13
click at [393, 82] on button "Yes" at bounding box center [394, 76] width 21 height 13
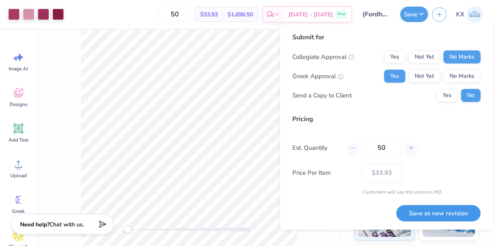
click at [437, 216] on button "Save as new revision" at bounding box center [438, 213] width 84 height 17
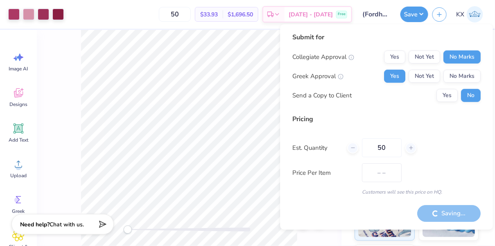
type input "$33.93"
